Goal: Task Accomplishment & Management: Use online tool/utility

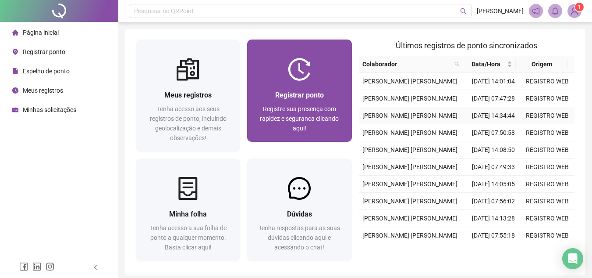
click at [294, 113] on div "Registre sua presença com rapidez e segurança clicando aqui!" at bounding box center [299, 118] width 83 height 29
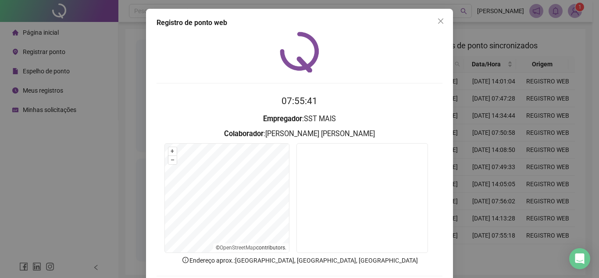
scroll to position [44, 0]
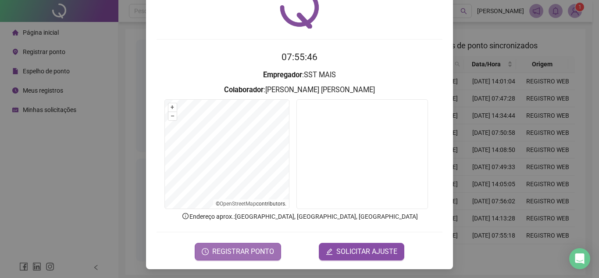
click at [262, 246] on span "REGISTRAR PONTO" at bounding box center [243, 251] width 62 height 11
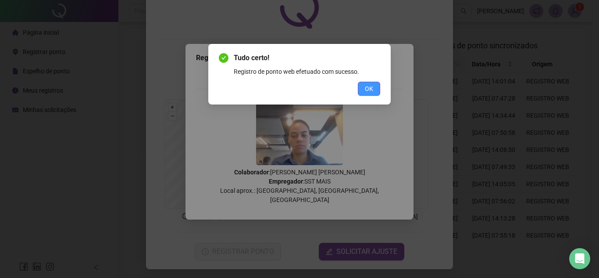
click at [364, 90] on button "OK" at bounding box center [369, 89] width 22 height 14
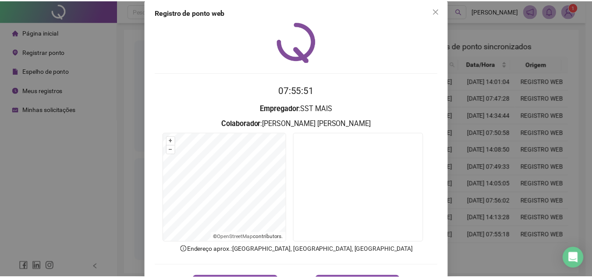
scroll to position [0, 0]
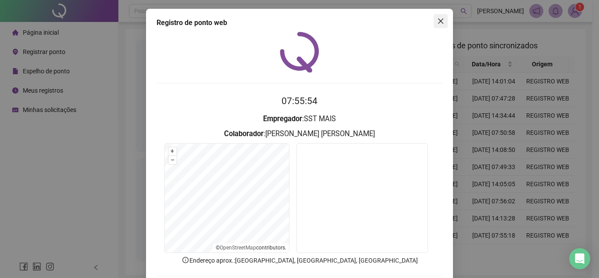
click at [439, 23] on icon "close" at bounding box center [440, 21] width 7 height 7
